Goal: Information Seeking & Learning: Learn about a topic

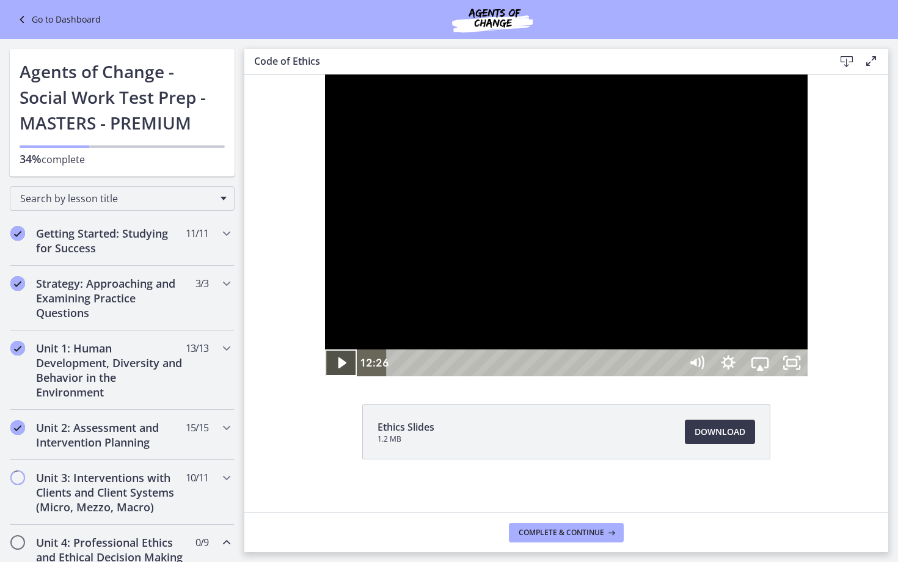
scroll to position [801, 0]
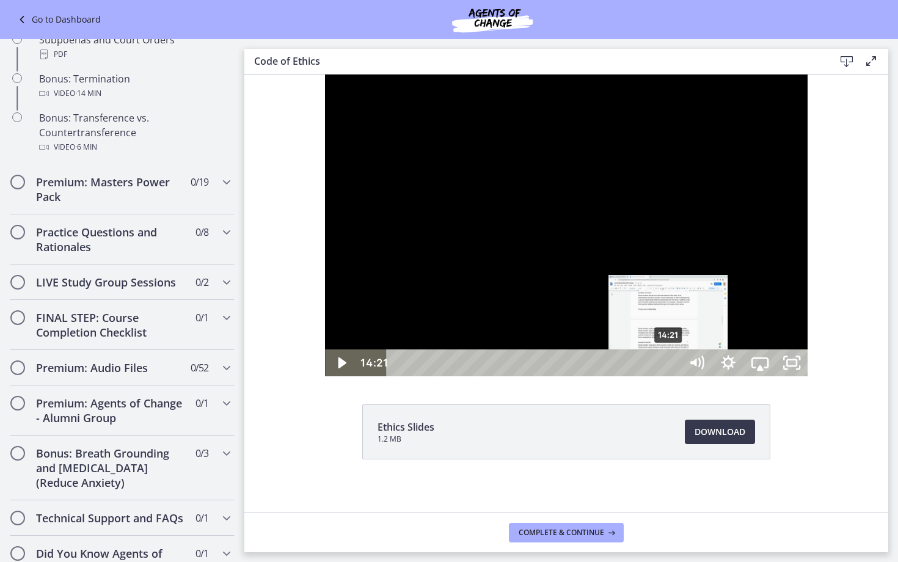
click at [589, 376] on div "14:21" at bounding box center [535, 362] width 275 height 27
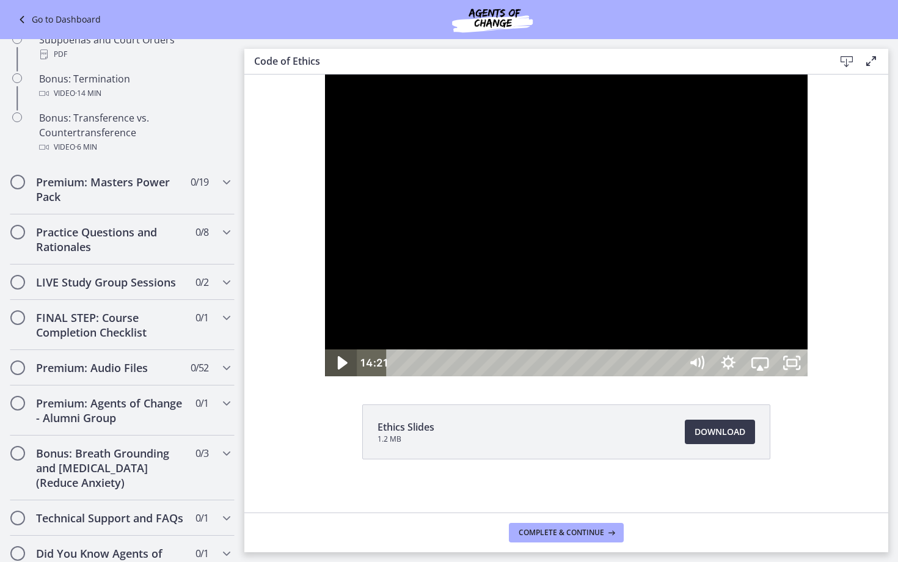
click at [323, 379] on icon "Play Video" at bounding box center [342, 363] width 38 height 32
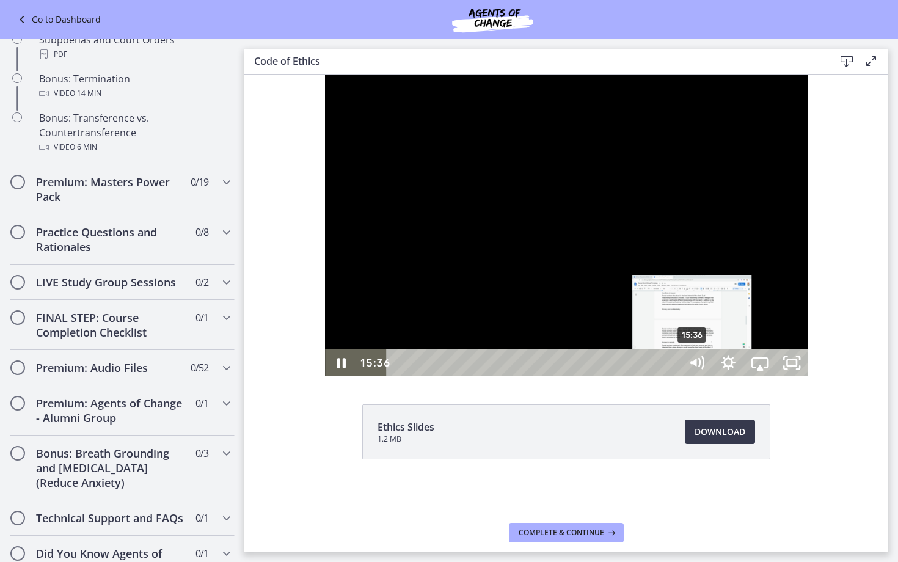
drag, startPoint x: 589, startPoint y: 622, endPoint x: 613, endPoint y: 621, distance: 24.5
click at [687, 368] on div "Playbar" at bounding box center [691, 363] width 9 height 9
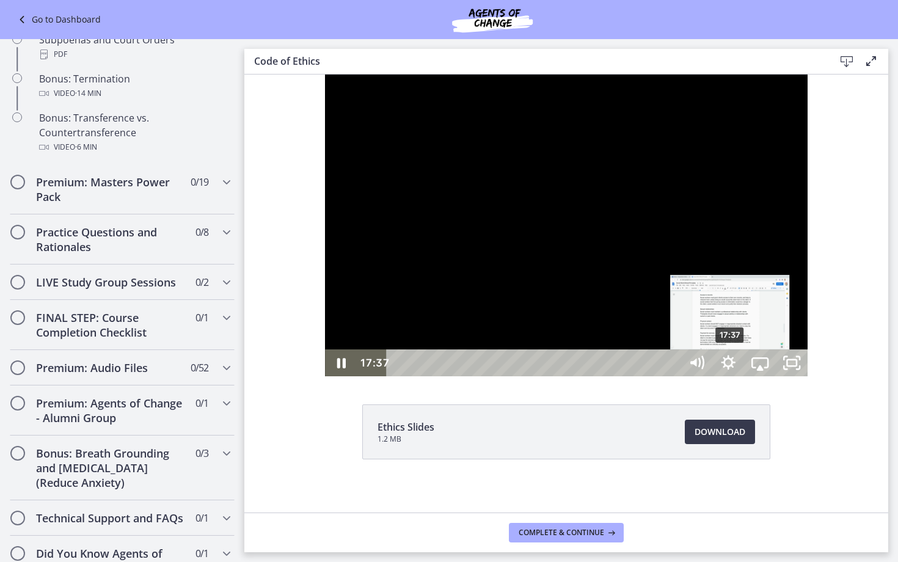
drag, startPoint x: 613, startPoint y: 621, endPoint x: 652, endPoint y: 620, distance: 38.5
click at [725, 368] on div "Playbar" at bounding box center [729, 363] width 9 height 9
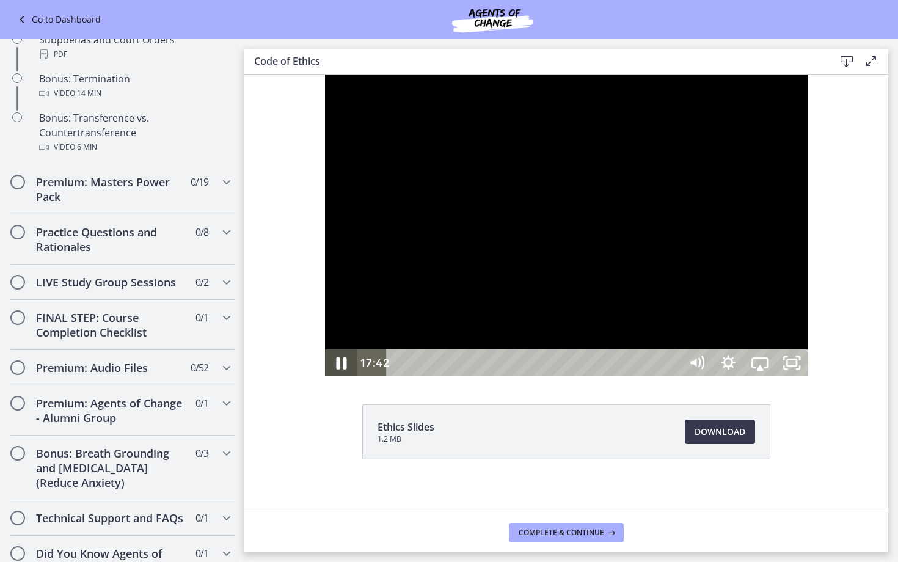
click at [336, 370] on icon "Pause" at bounding box center [341, 363] width 10 height 12
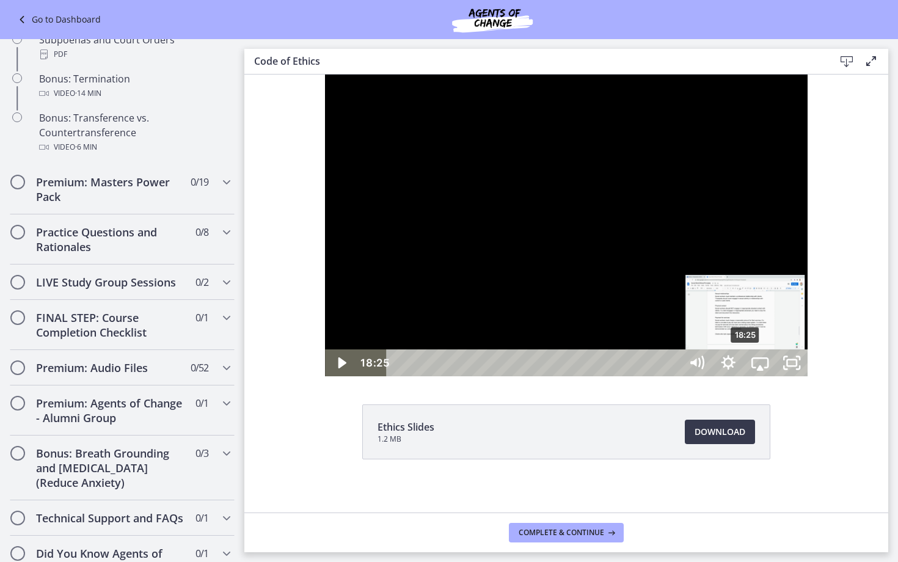
click at [666, 376] on div "18:25" at bounding box center [535, 362] width 275 height 27
click at [743, 368] on div "Playbar" at bounding box center [747, 363] width 9 height 9
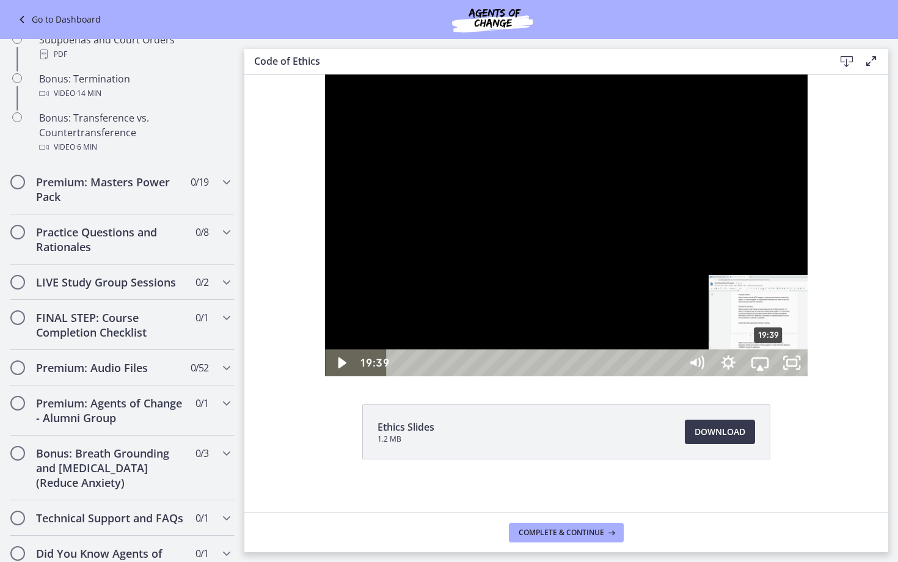
drag, startPoint x: 669, startPoint y: 621, endPoint x: 690, endPoint y: 624, distance: 20.9
click at [763, 368] on div "Playbar" at bounding box center [767, 363] width 9 height 9
drag, startPoint x: 687, startPoint y: 621, endPoint x: 728, endPoint y: 620, distance: 40.9
click at [802, 368] on div "Playbar" at bounding box center [806, 363] width 9 height 9
click at [672, 376] on div "22:28" at bounding box center [535, 362] width 275 height 27
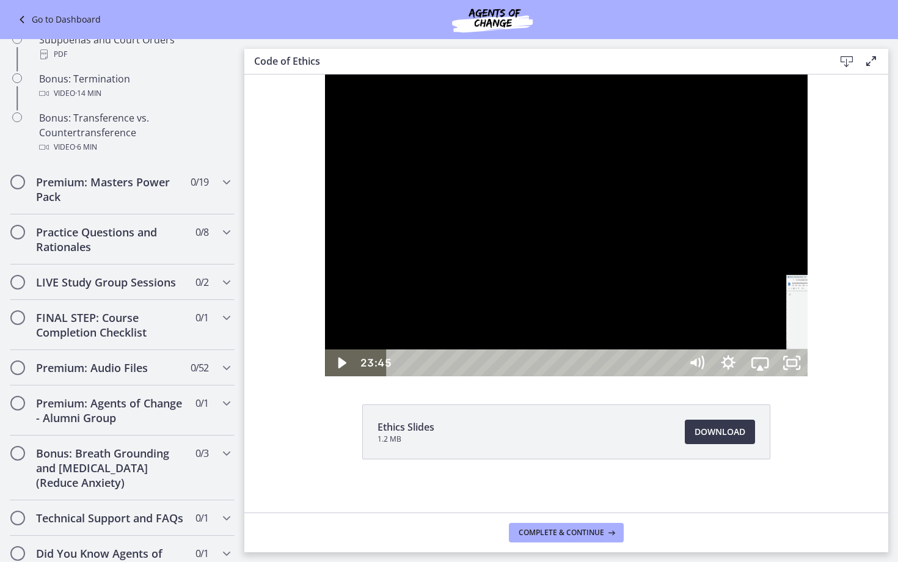
drag, startPoint x: 741, startPoint y: 622, endPoint x: 767, endPoint y: 619, distance: 25.8
click at [841, 368] on div "Playbar" at bounding box center [845, 363] width 9 height 9
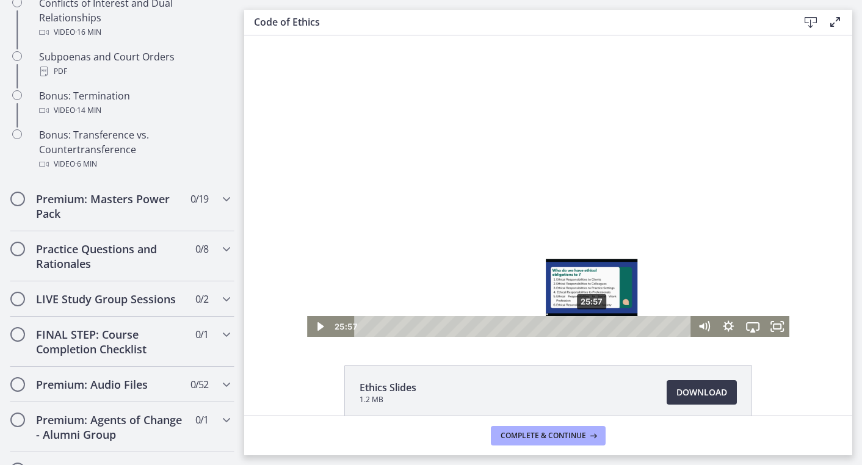
drag, startPoint x: 573, startPoint y: 327, endPoint x: 593, endPoint y: 326, distance: 20.2
click at [593, 326] on div "Playbar" at bounding box center [592, 326] width 7 height 7
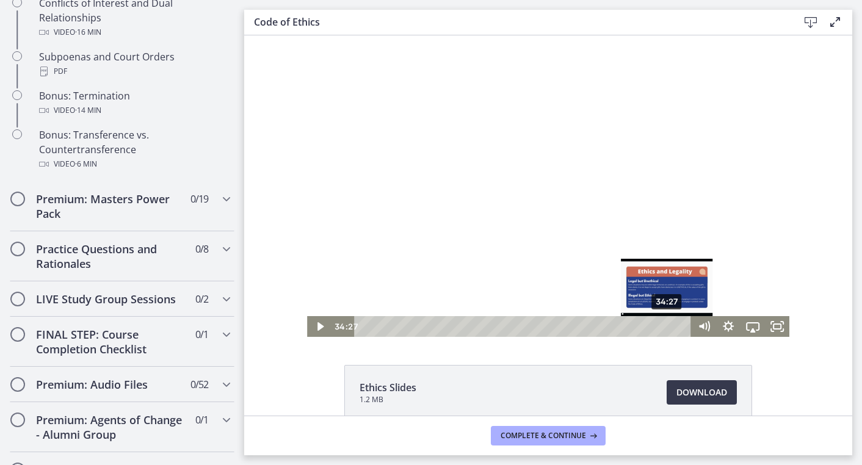
click at [668, 325] on div "34:27" at bounding box center [525, 326] width 322 height 21
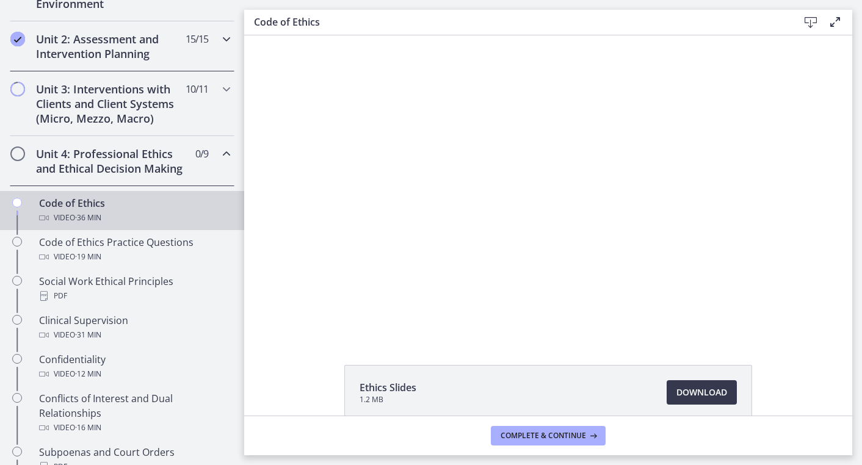
scroll to position [445, 0]
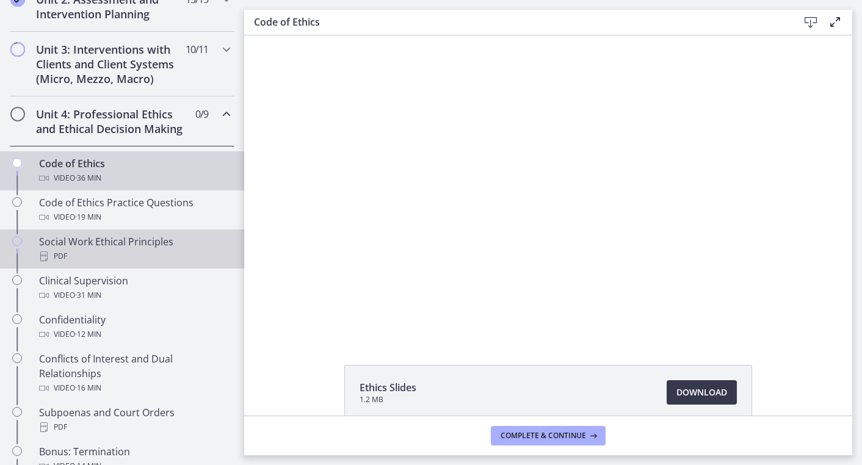
click at [82, 242] on div "Social Work Ethical Principles PDF" at bounding box center [134, 249] width 191 height 29
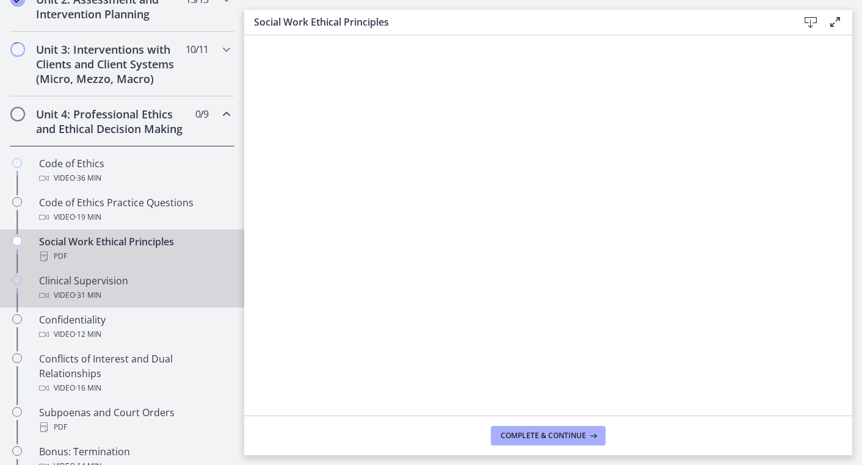
click at [60, 281] on div "Clinical Supervision Video · 31 min" at bounding box center [134, 288] width 191 height 29
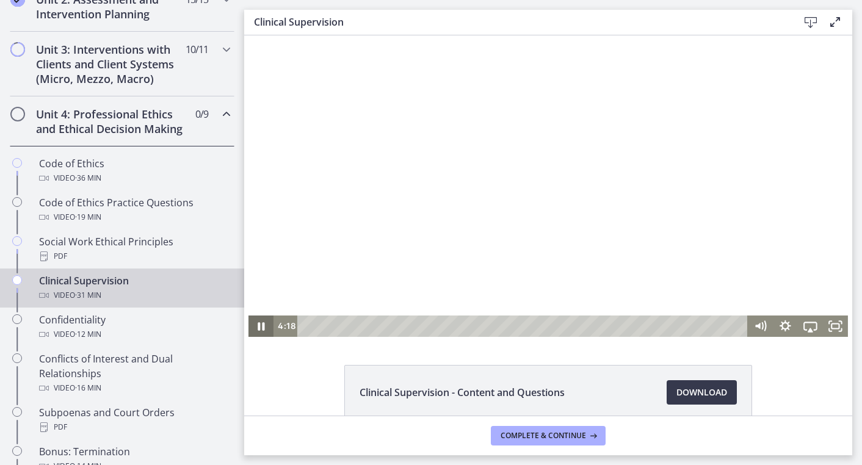
click at [259, 327] on icon "Pause" at bounding box center [261, 326] width 7 height 8
click at [259, 327] on icon "Play Video" at bounding box center [262, 326] width 25 height 21
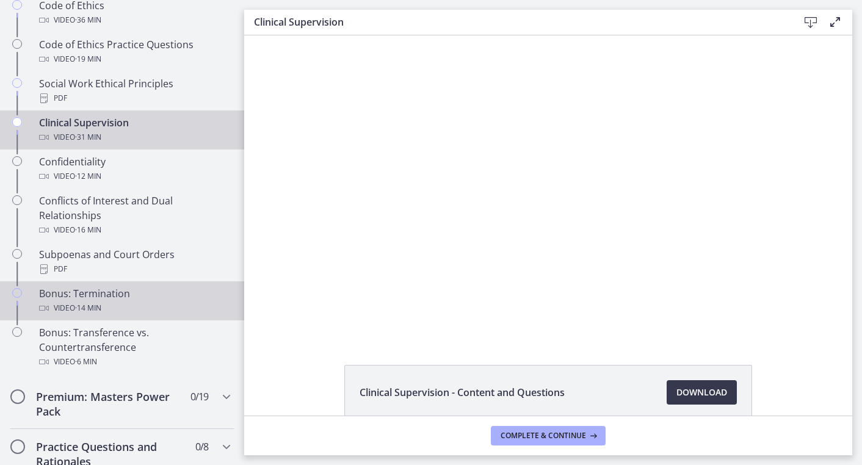
scroll to position [619, 0]
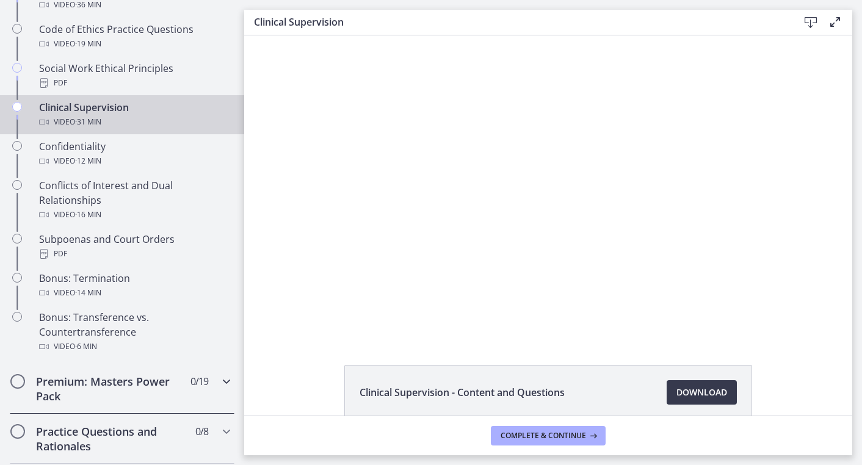
click at [224, 382] on icon "Chapters" at bounding box center [226, 381] width 15 height 15
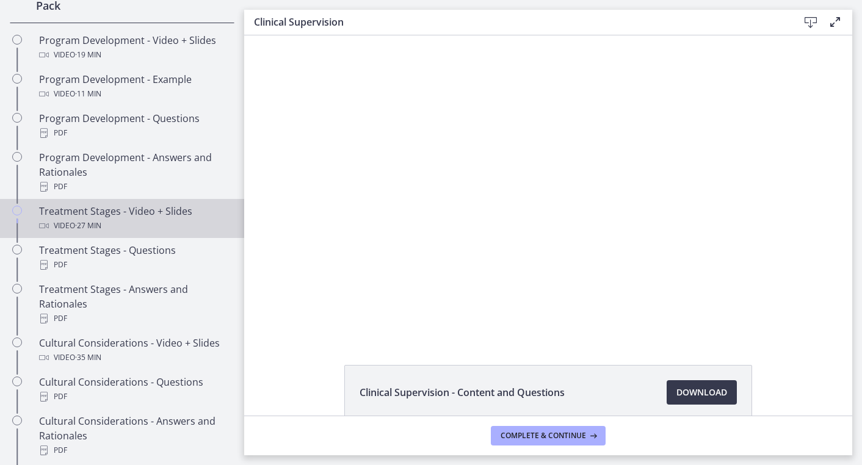
click at [153, 211] on div "Treatment Stages - Video + Slides Video · 27 min" at bounding box center [134, 218] width 191 height 29
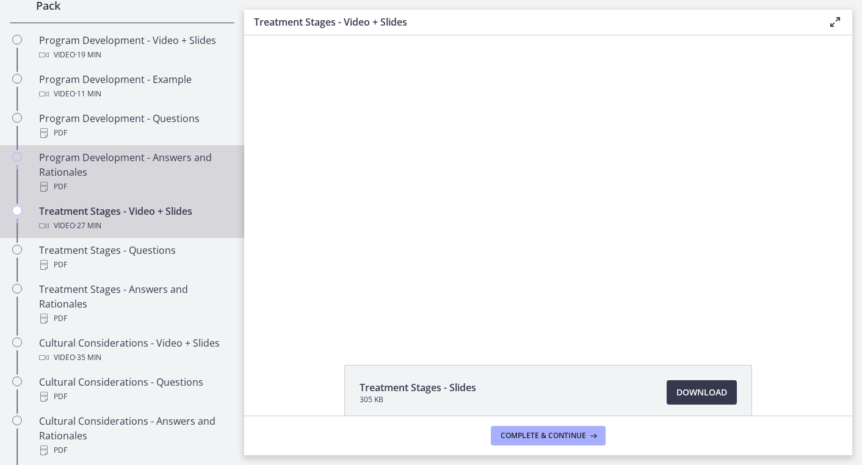
click at [122, 158] on div "Program Development - Answers and Rationales PDF" at bounding box center [134, 172] width 191 height 44
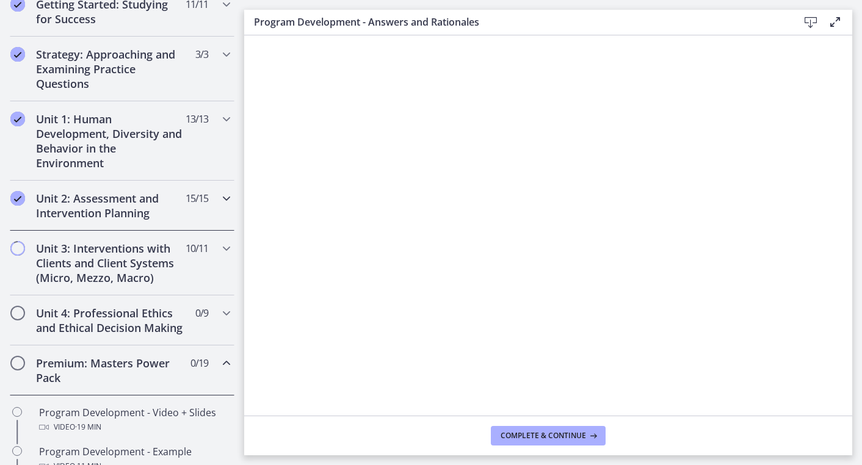
scroll to position [249, 0]
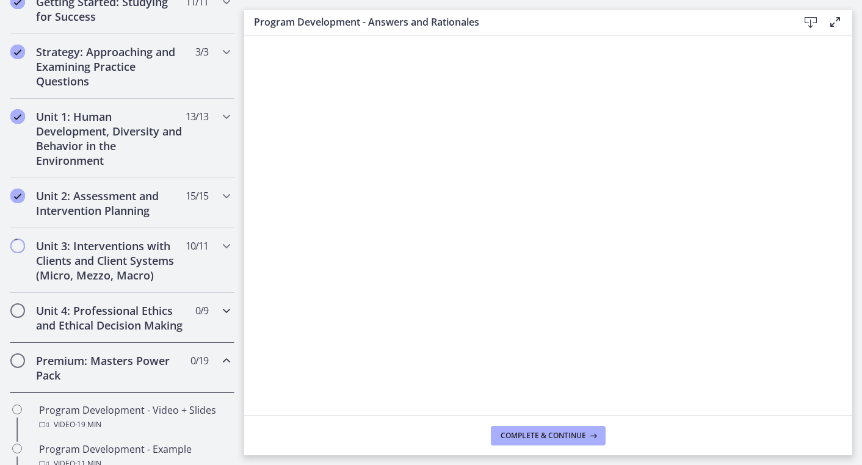
click at [93, 320] on h2 "Unit 4: Professional Ethics and Ethical Decision Making" at bounding box center [110, 318] width 149 height 29
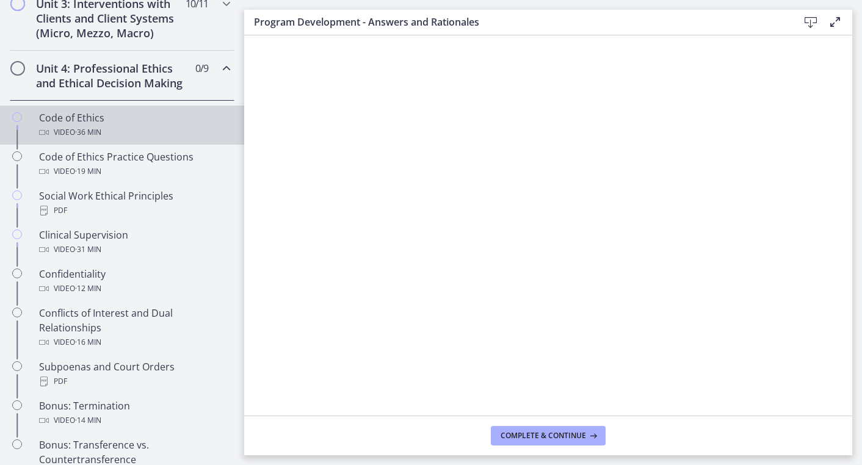
scroll to position [495, 0]
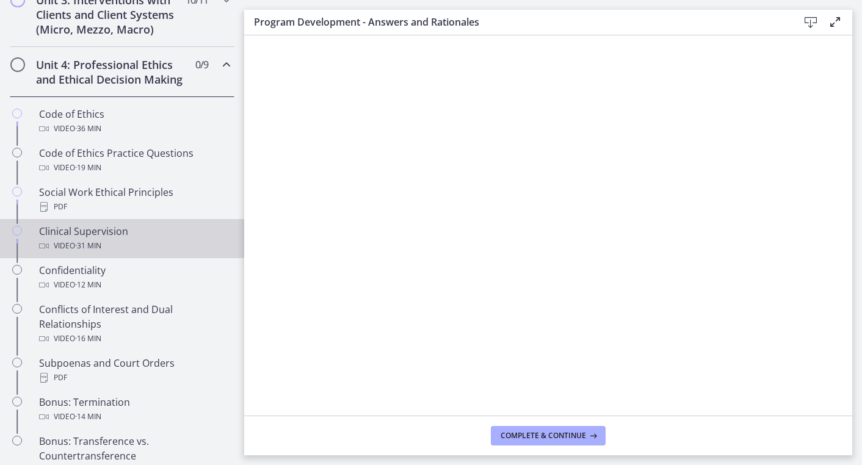
click at [98, 230] on div "Clinical Supervision Video · 31 min" at bounding box center [134, 238] width 191 height 29
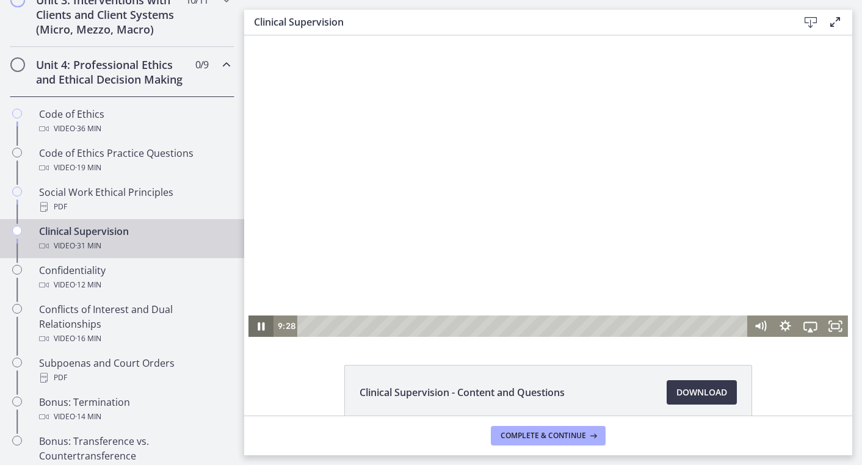
click at [263, 329] on icon "Pause" at bounding box center [261, 326] width 7 height 8
click at [257, 333] on icon "Play Video" at bounding box center [262, 326] width 25 height 21
click at [498, 323] on div "13:38" at bounding box center [524, 326] width 435 height 21
click at [459, 326] on div "10:50" at bounding box center [524, 326] width 435 height 21
click at [533, 329] on div "16:07" at bounding box center [524, 326] width 435 height 21
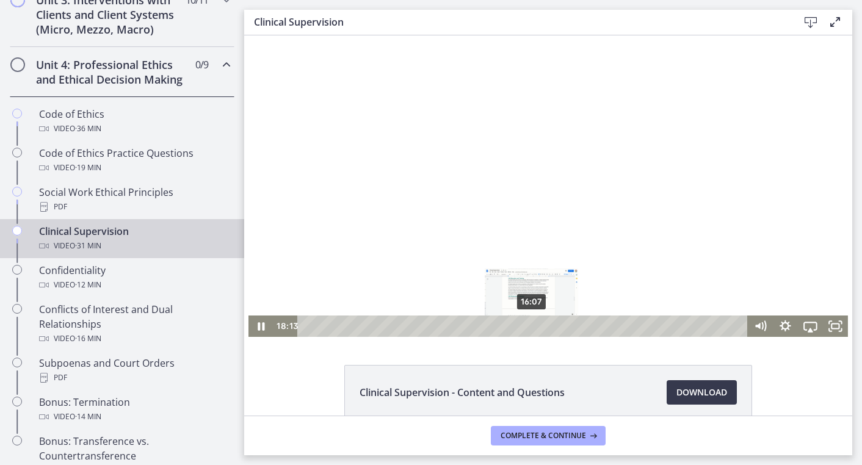
click at [533, 329] on div "16:07" at bounding box center [524, 326] width 435 height 21
click at [512, 330] on div "14:41" at bounding box center [524, 326] width 435 height 21
click at [486, 327] on div "12:46" at bounding box center [524, 326] width 435 height 21
click at [467, 328] on div "11:24" at bounding box center [524, 326] width 435 height 21
click at [497, 329] on div "13:35" at bounding box center [524, 326] width 435 height 21
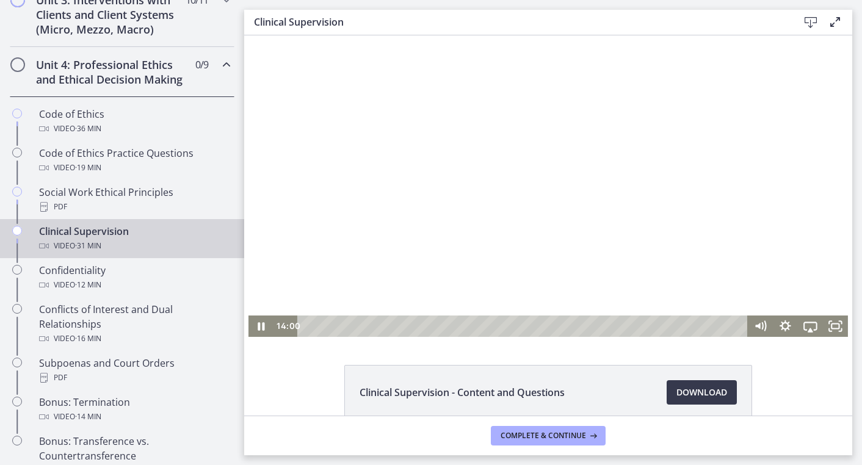
click at [685, 249] on div at bounding box center [549, 186] width 600 height 302
click at [518, 327] on div "15:04" at bounding box center [524, 326] width 435 height 21
click at [529, 327] on div "15:51" at bounding box center [524, 326] width 435 height 21
click at [545, 324] on div "17:02" at bounding box center [524, 326] width 435 height 21
click at [556, 328] on div "17:49" at bounding box center [524, 326] width 435 height 21
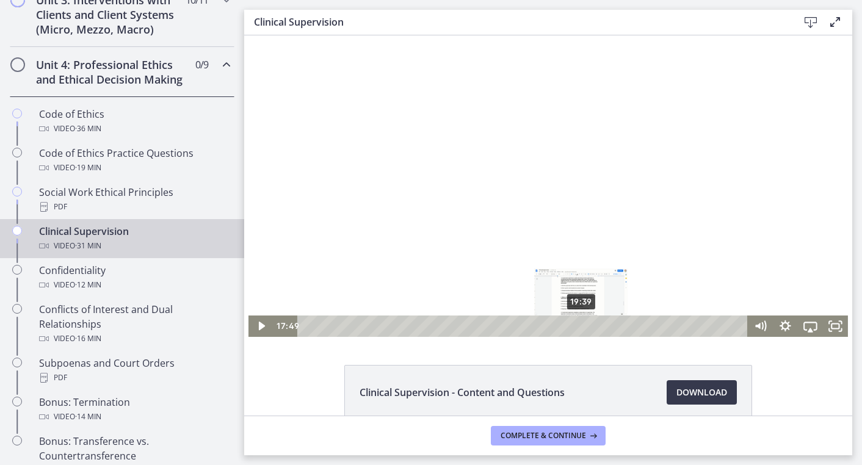
click at [582, 324] on div "19:39" at bounding box center [524, 326] width 435 height 21
click at [555, 327] on div "17:44" at bounding box center [524, 326] width 435 height 21
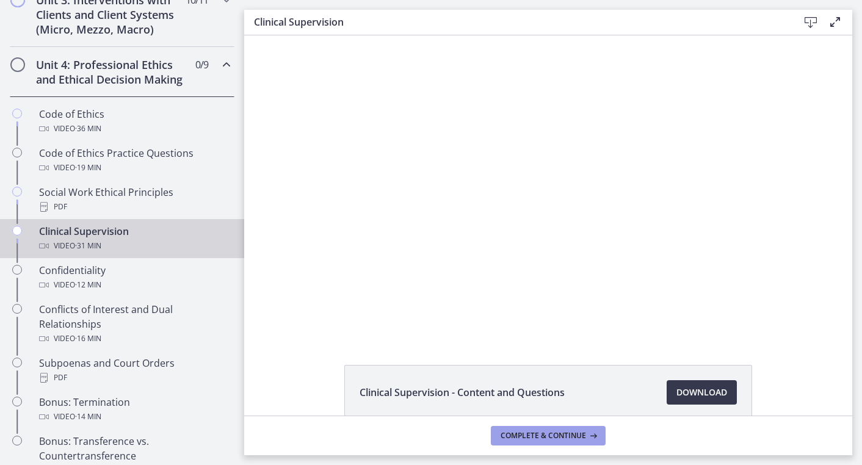
click at [541, 435] on span "Complete & continue" at bounding box center [544, 436] width 86 height 10
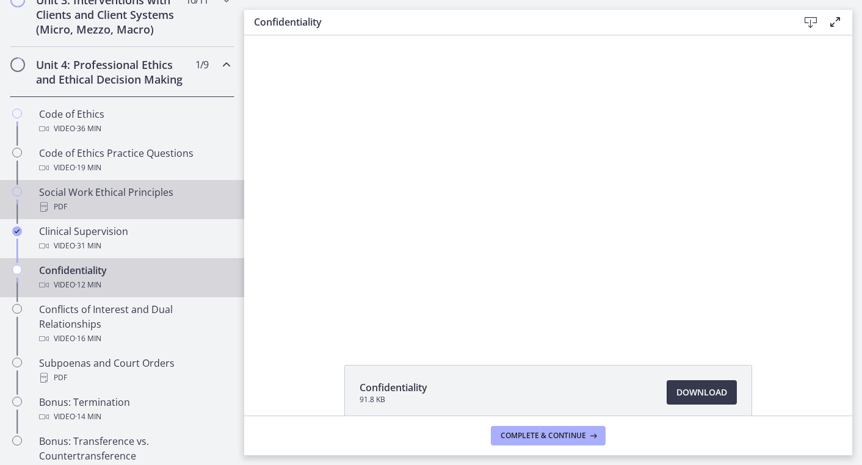
click at [13, 189] on icon "Chapters" at bounding box center [17, 192] width 10 height 10
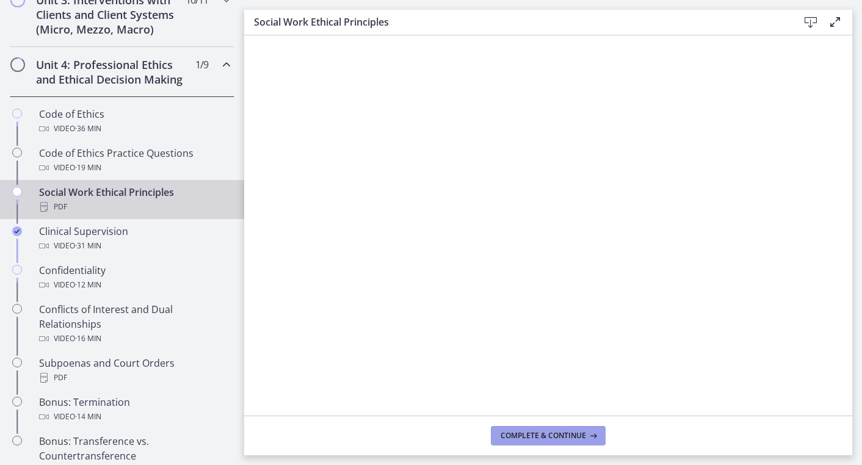
click at [533, 433] on span "Complete & continue" at bounding box center [544, 436] width 86 height 10
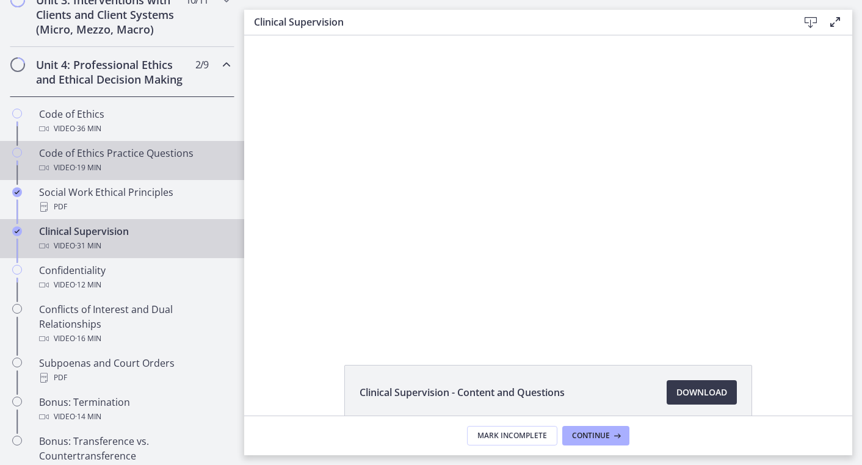
click at [81, 152] on div "Code of Ethics Practice Questions Video · 19 min" at bounding box center [134, 160] width 191 height 29
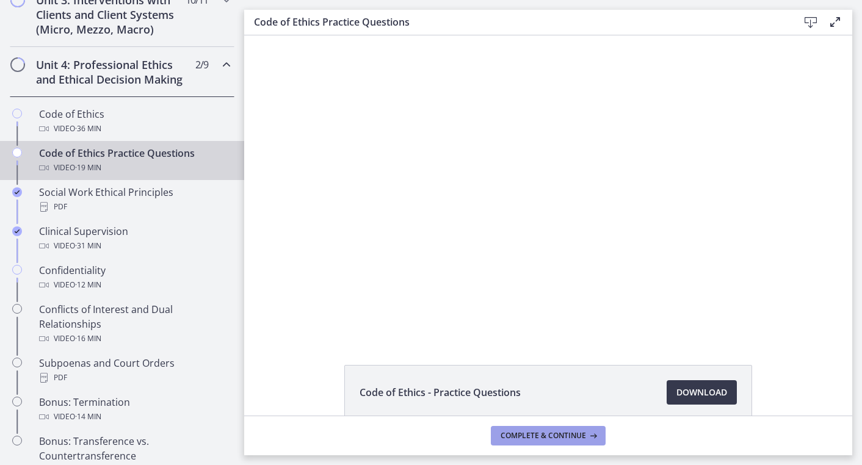
click at [535, 436] on span "Complete & continue" at bounding box center [544, 436] width 86 height 10
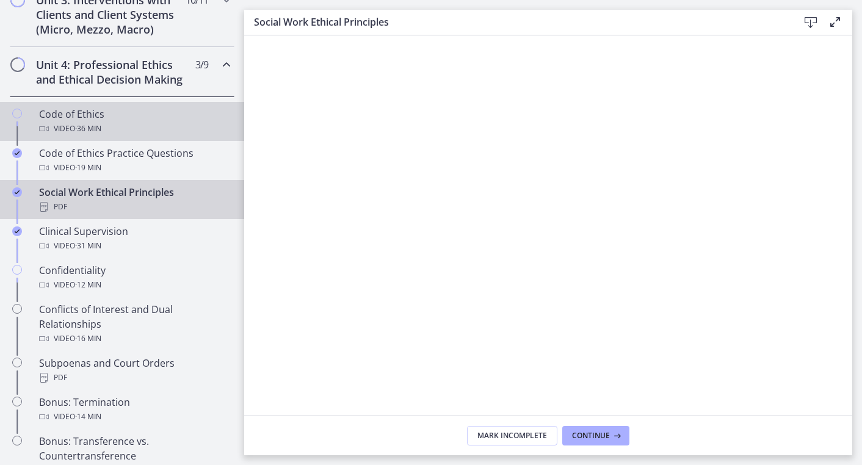
click at [19, 114] on icon "Chapters" at bounding box center [17, 114] width 10 height 10
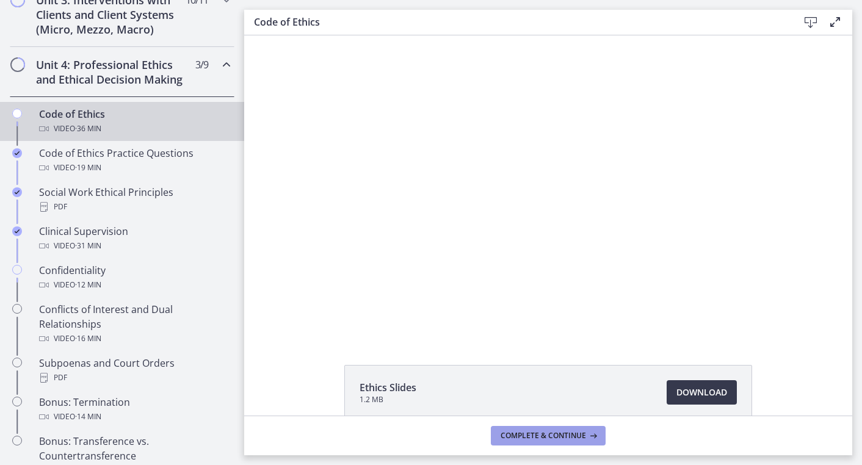
click at [549, 435] on span "Complete & continue" at bounding box center [544, 436] width 86 height 10
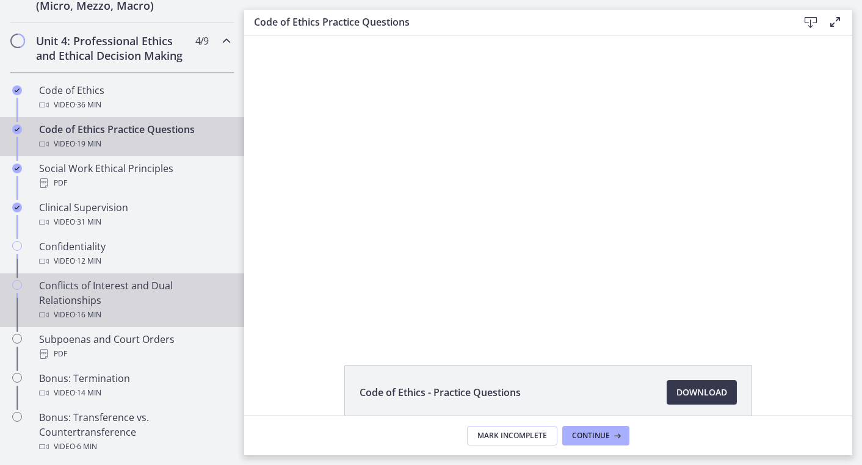
scroll to position [544, 0]
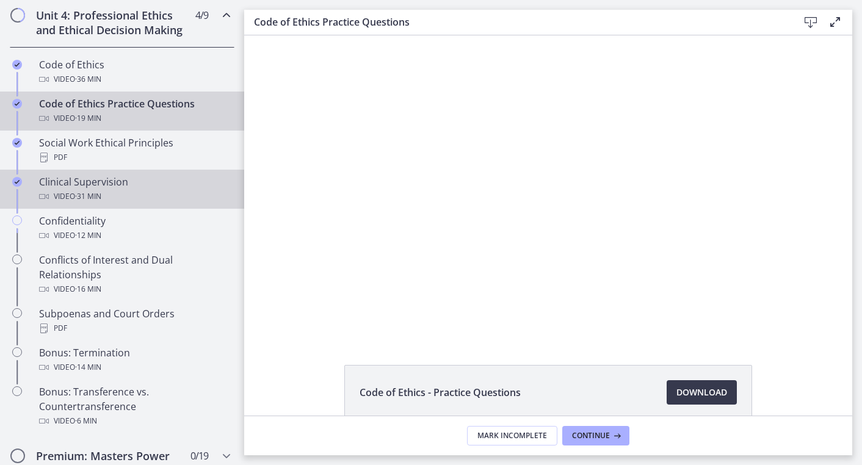
click at [109, 184] on div "Clinical Supervision Video · 31 min" at bounding box center [134, 189] width 191 height 29
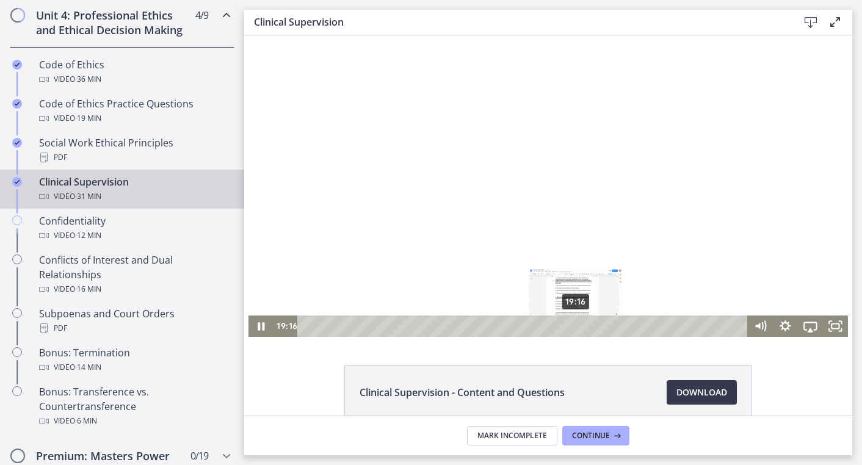
click at [577, 326] on div "19:16" at bounding box center [524, 326] width 435 height 21
click at [555, 326] on div "17:44" at bounding box center [524, 326] width 435 height 21
click at [561, 326] on div "18:10" at bounding box center [524, 326] width 435 height 21
click at [836, 326] on icon "Fullscreen" at bounding box center [836, 326] width 30 height 26
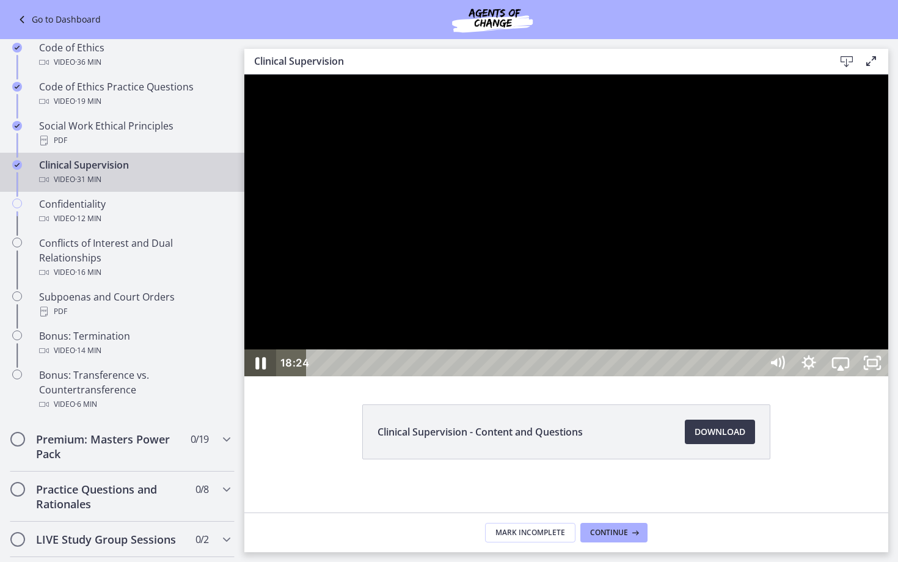
click at [261, 379] on icon "Pause" at bounding box center [260, 363] width 38 height 32
click at [261, 370] on icon "Play Video" at bounding box center [262, 362] width 10 height 13
click at [261, 379] on icon "Pause" at bounding box center [260, 363] width 38 height 32
click at [260, 376] on button "Play Video" at bounding box center [260, 362] width 32 height 27
click at [261, 379] on icon "Pause" at bounding box center [260, 363] width 38 height 32
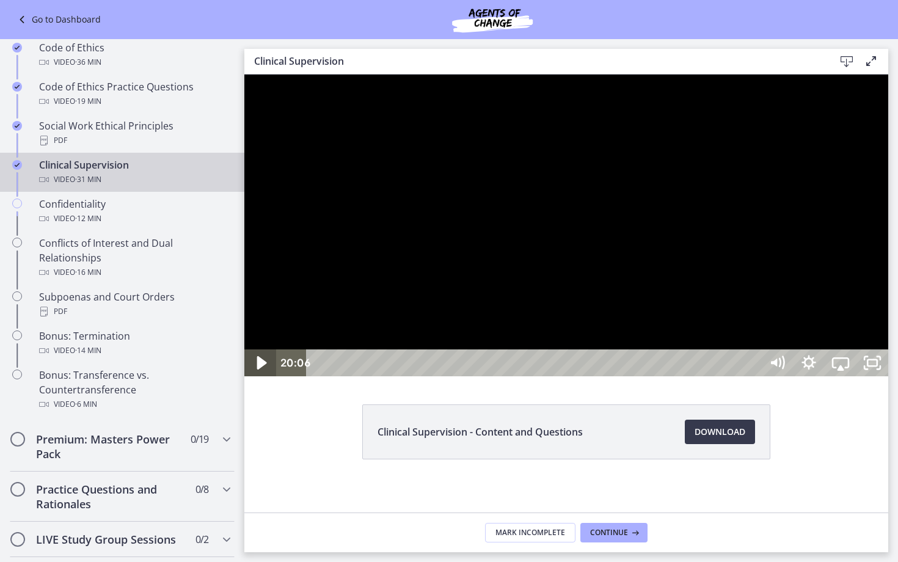
click at [259, 370] on icon "Play Video" at bounding box center [262, 362] width 10 height 13
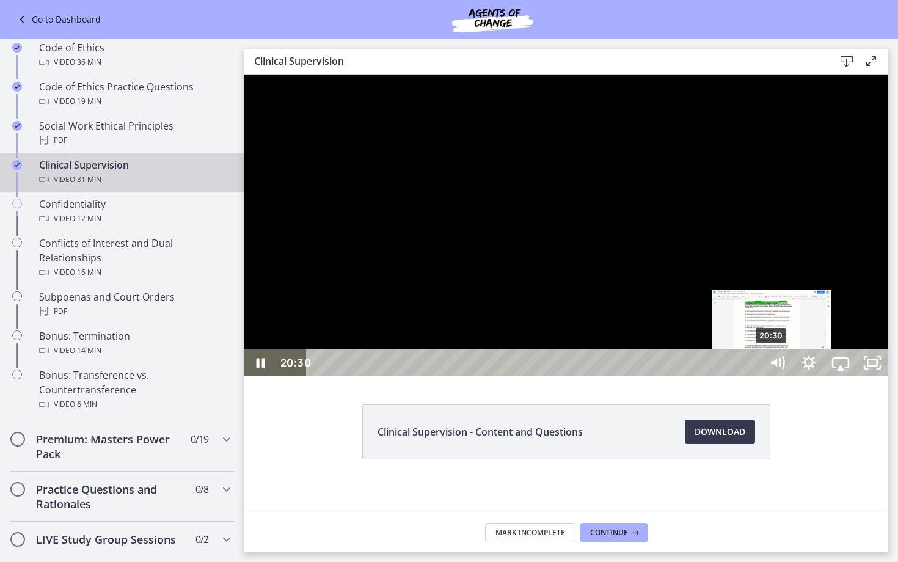
click at [753, 376] on div "20:30" at bounding box center [535, 362] width 435 height 27
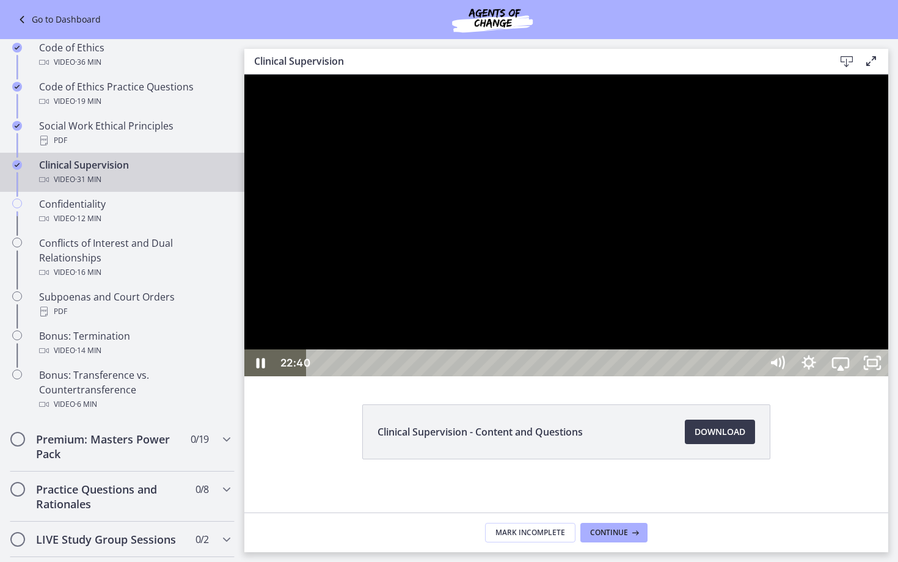
click at [705, 348] on div at bounding box center [566, 226] width 644 height 302
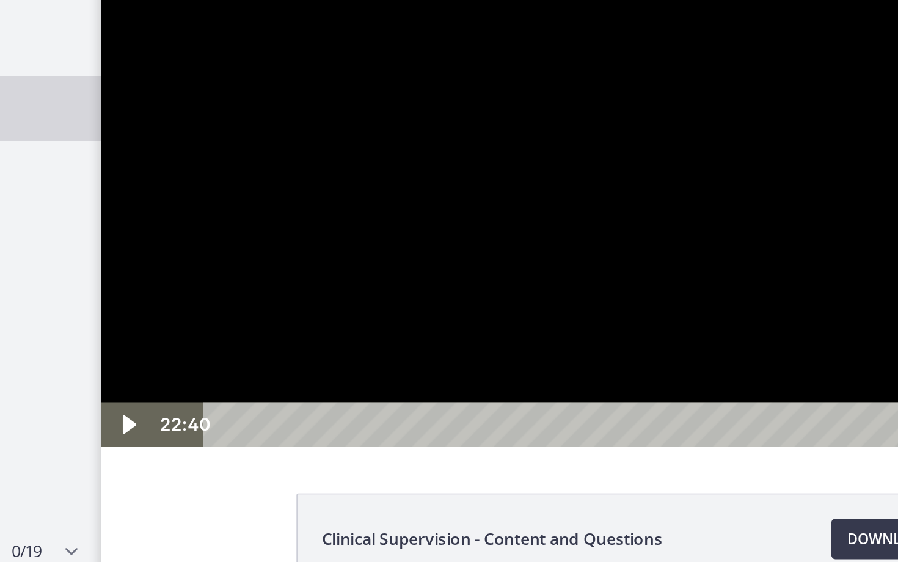
click at [287, 249] on div at bounding box center [423, 98] width 644 height 302
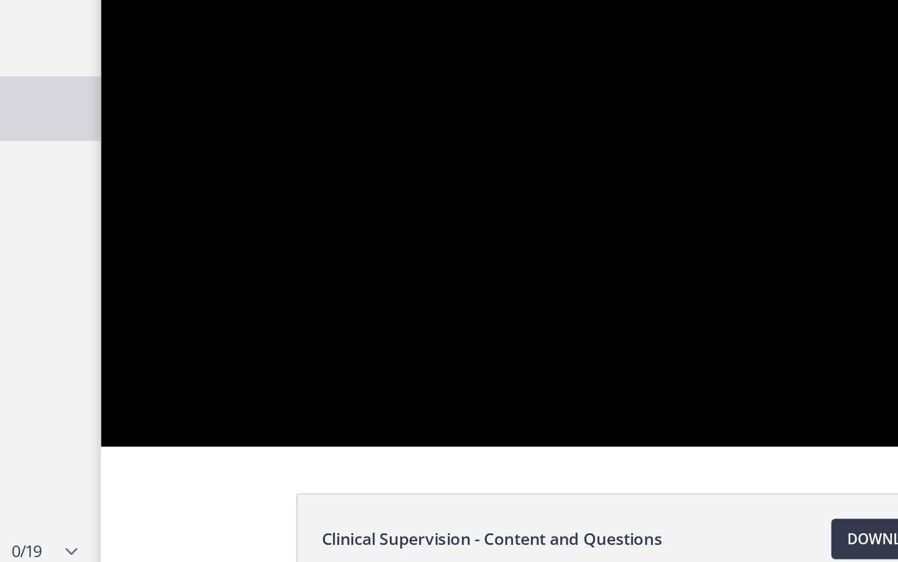
click at [490, 249] on div at bounding box center [423, 98] width 644 height 302
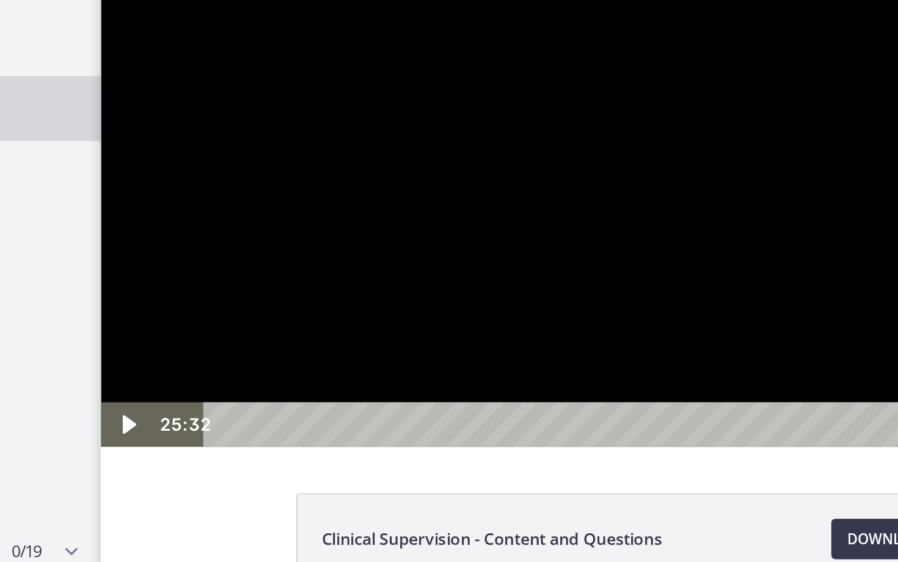
click at [336, 249] on div at bounding box center [423, 98] width 644 height 302
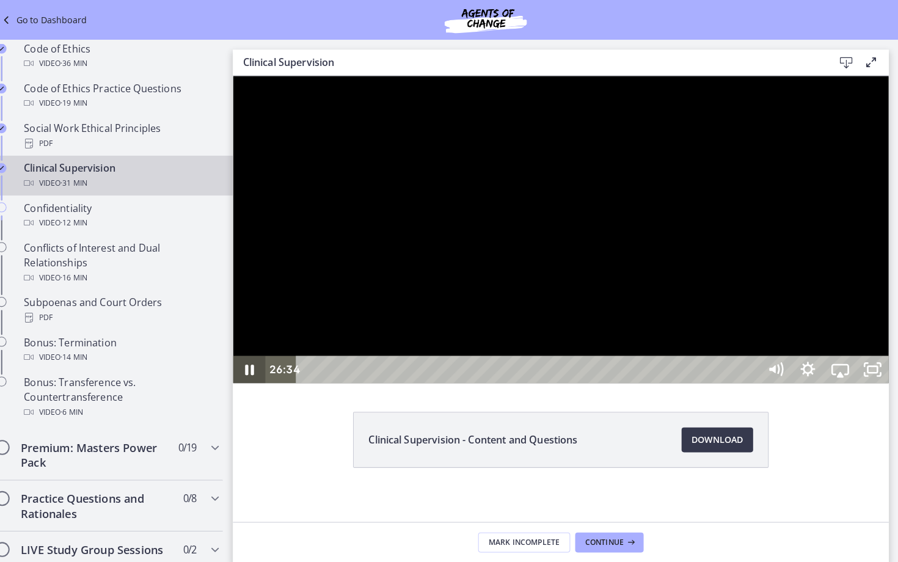
click at [249, 377] on icon "Pause" at bounding box center [249, 364] width 32 height 27
click at [249, 370] on icon "Play Video" at bounding box center [250, 364] width 8 height 11
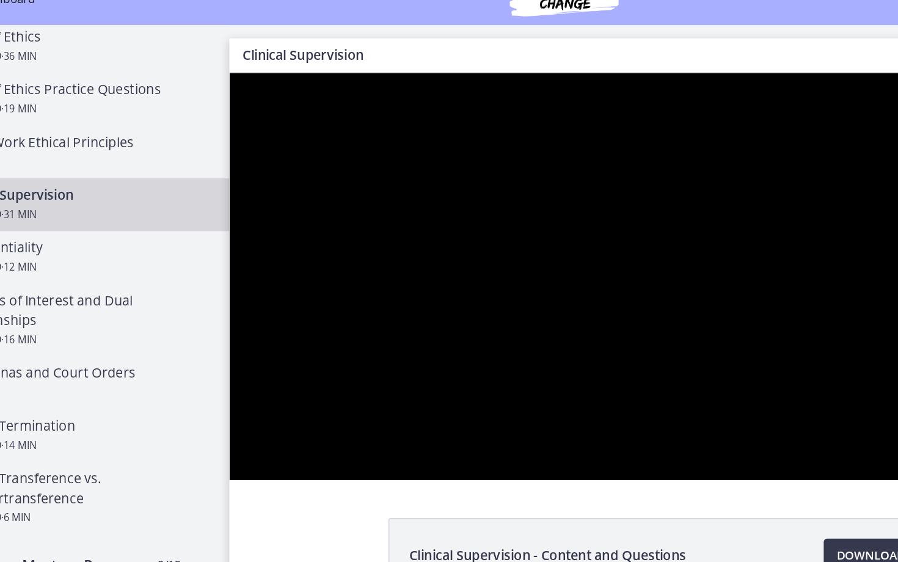
click at [503, 355] on div at bounding box center [551, 224] width 644 height 302
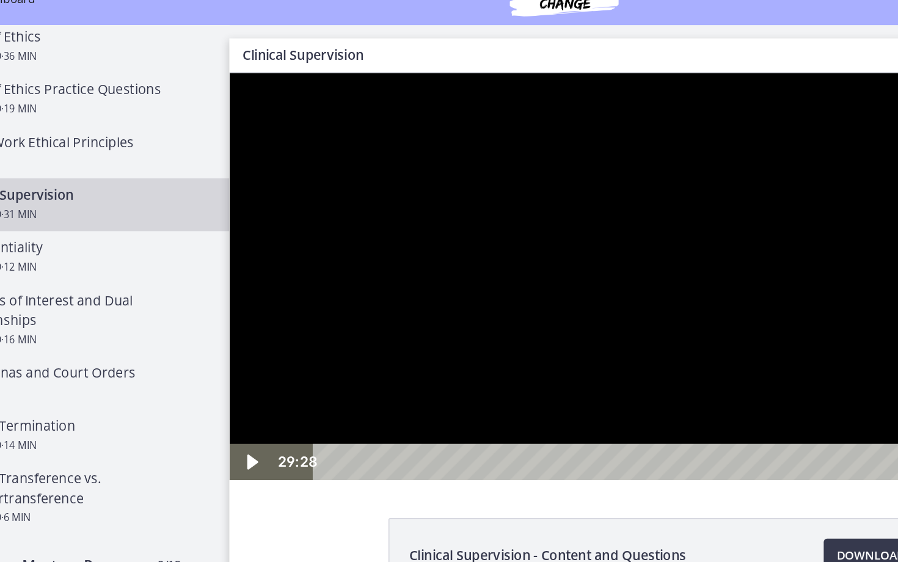
click at [439, 374] on div at bounding box center [551, 224] width 644 height 302
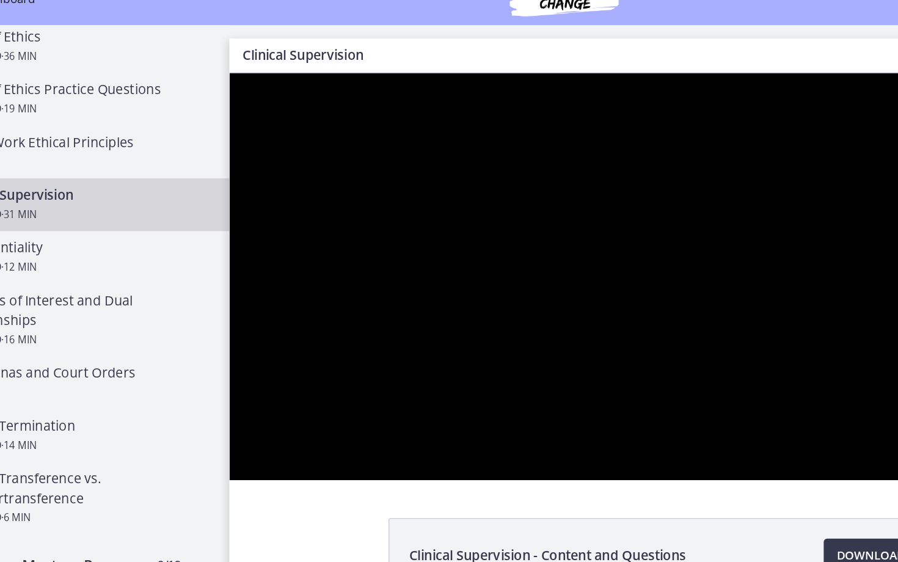
click at [578, 374] on div at bounding box center [551, 224] width 644 height 302
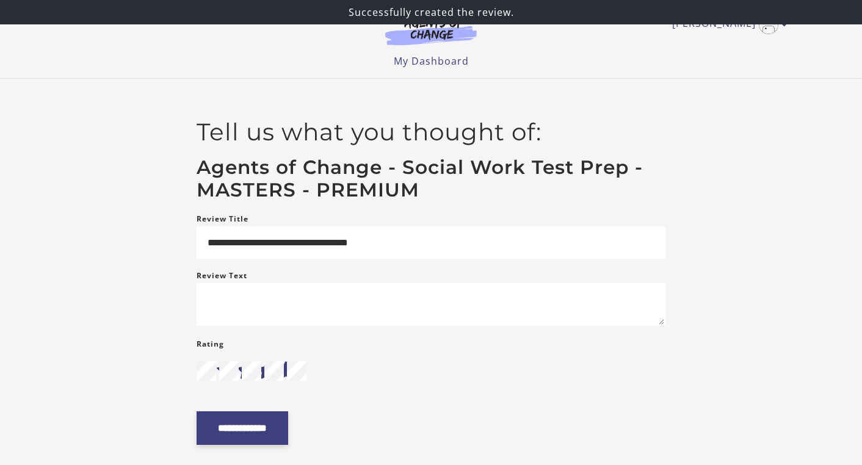
click at [253, 434] on input "**********" at bounding box center [243, 429] width 92 height 34
click at [253, 437] on input "**********" at bounding box center [243, 429] width 92 height 34
